Goal: Information Seeking & Learning: Learn about a topic

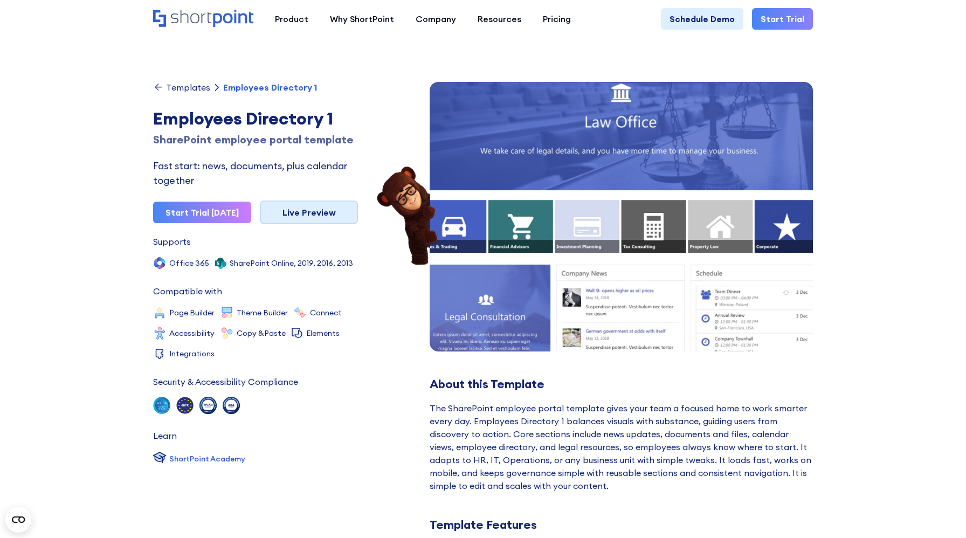
click at [324, 210] on link "Live Preview" at bounding box center [309, 213] width 98 height 24
click at [385, 251] on img at bounding box center [406, 216] width 65 height 103
click at [395, 228] on img at bounding box center [406, 216] width 65 height 103
